Goal: Find specific page/section

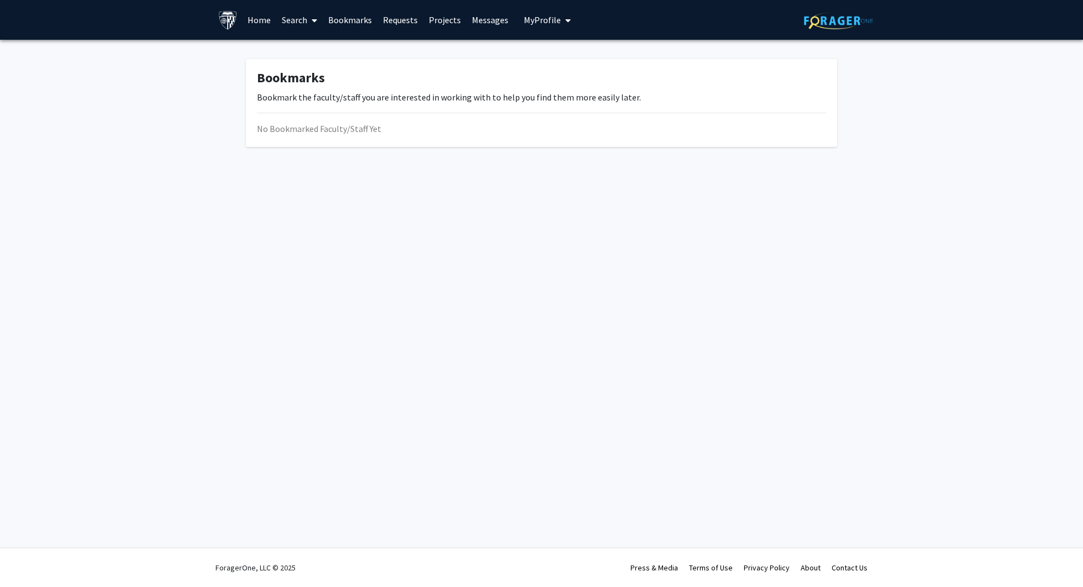
click at [304, 15] on link "Search" at bounding box center [299, 20] width 46 height 39
click at [307, 48] on span "Faculty/Staff" at bounding box center [316, 51] width 81 height 22
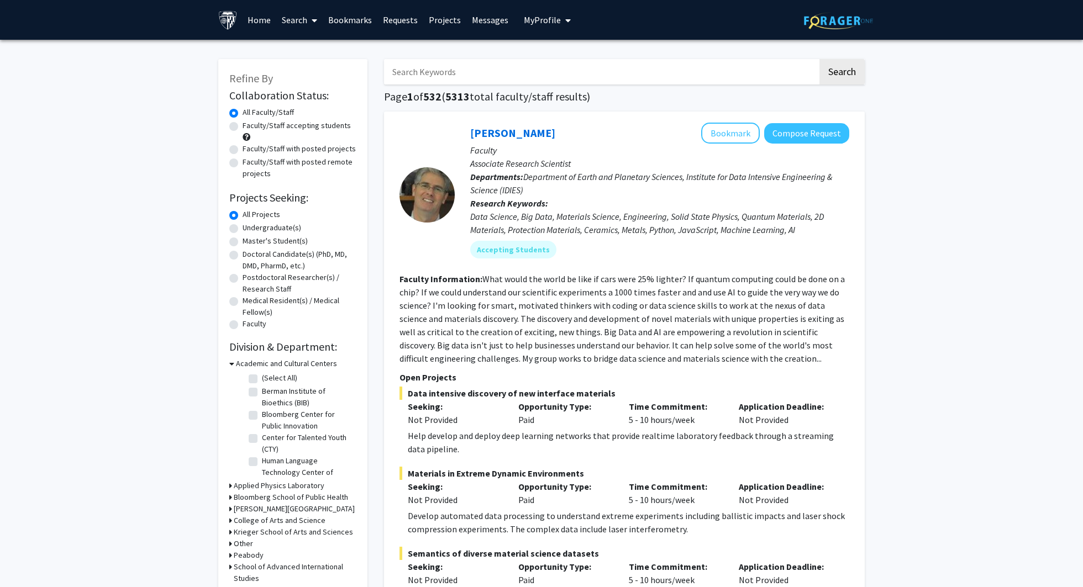
click at [463, 65] on input "Search Keywords" at bounding box center [601, 71] width 434 height 25
click at [402, 75] on input "[PERSON_NAME]" at bounding box center [601, 71] width 434 height 25
type input "[PERSON_NAME]"
click at [819, 59] on button "Search" at bounding box center [841, 71] width 45 height 25
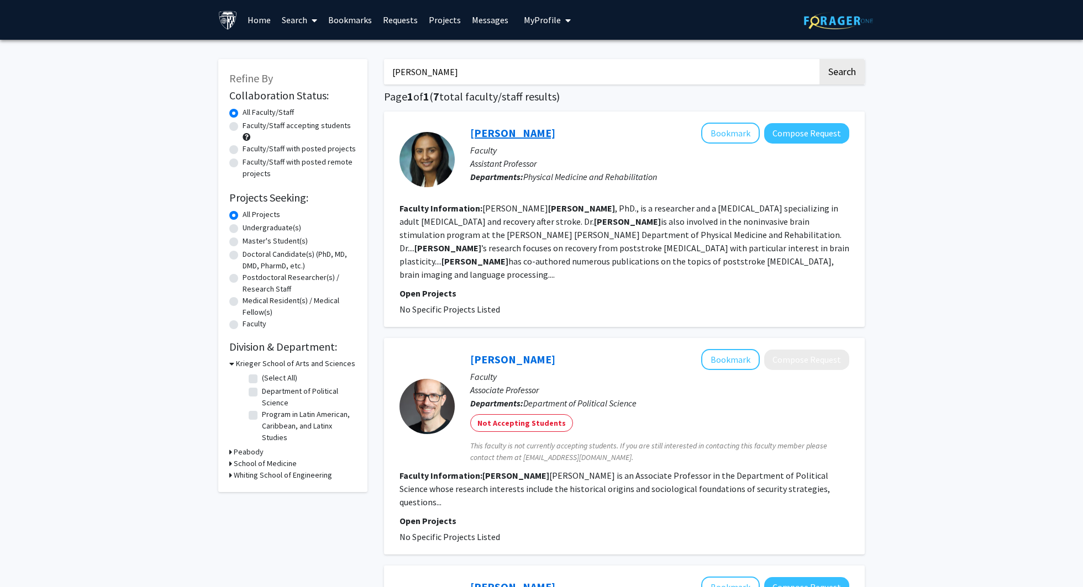
click at [514, 138] on link "[PERSON_NAME]" at bounding box center [512, 133] width 85 height 14
